Goal: Find specific page/section: Find specific page/section

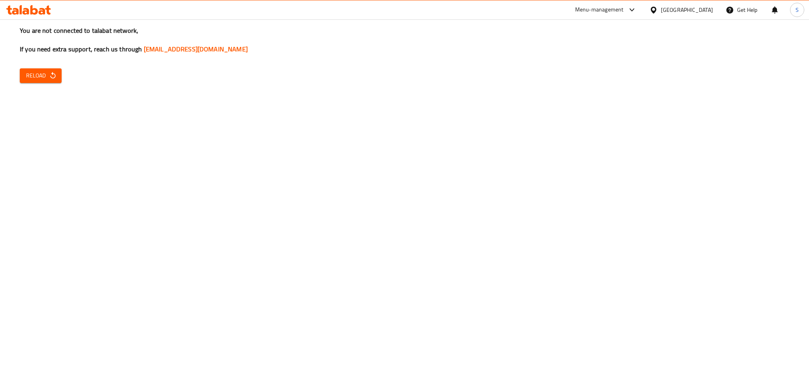
click at [39, 78] on span "Reload" at bounding box center [40, 76] width 29 height 10
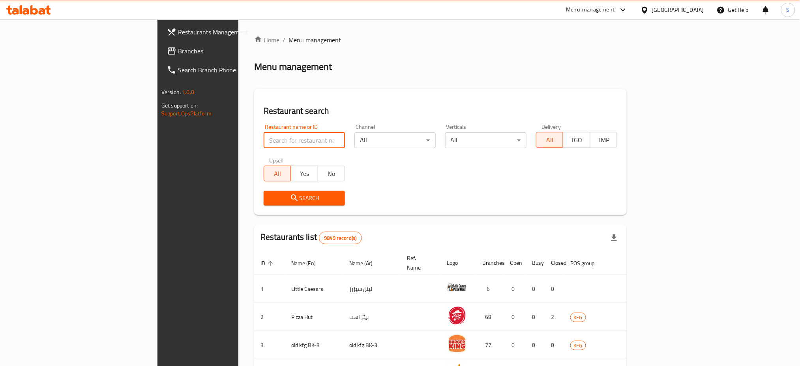
click at [264, 138] on input "search" at bounding box center [304, 140] width 81 height 16
type input "crushie"
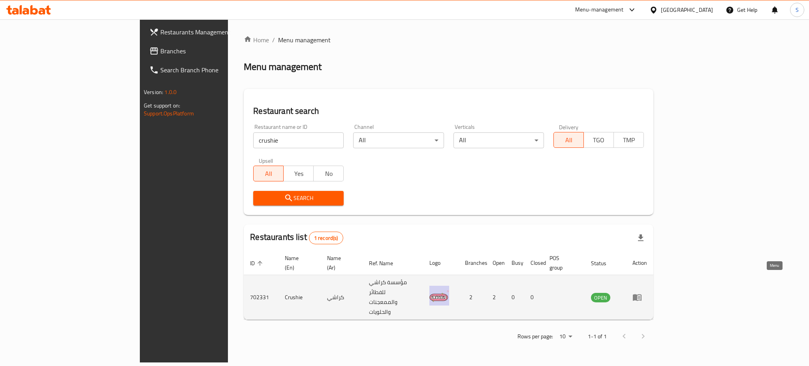
click at [642, 292] on icon "enhanced table" at bounding box center [636, 296] width 9 height 9
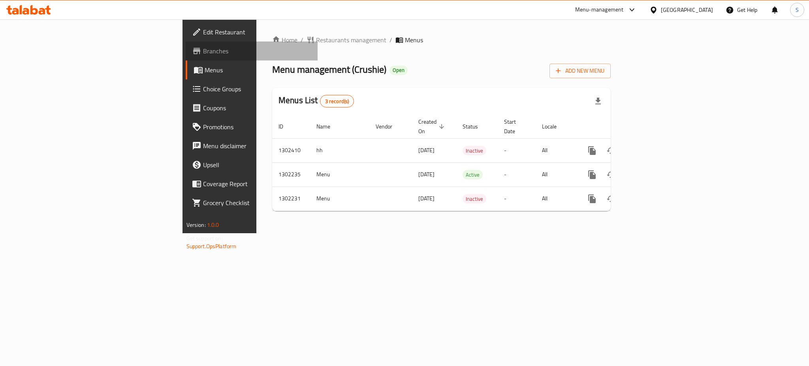
click at [203, 51] on span "Branches" at bounding box center [257, 50] width 108 height 9
